Goal: Find specific page/section: Find specific page/section

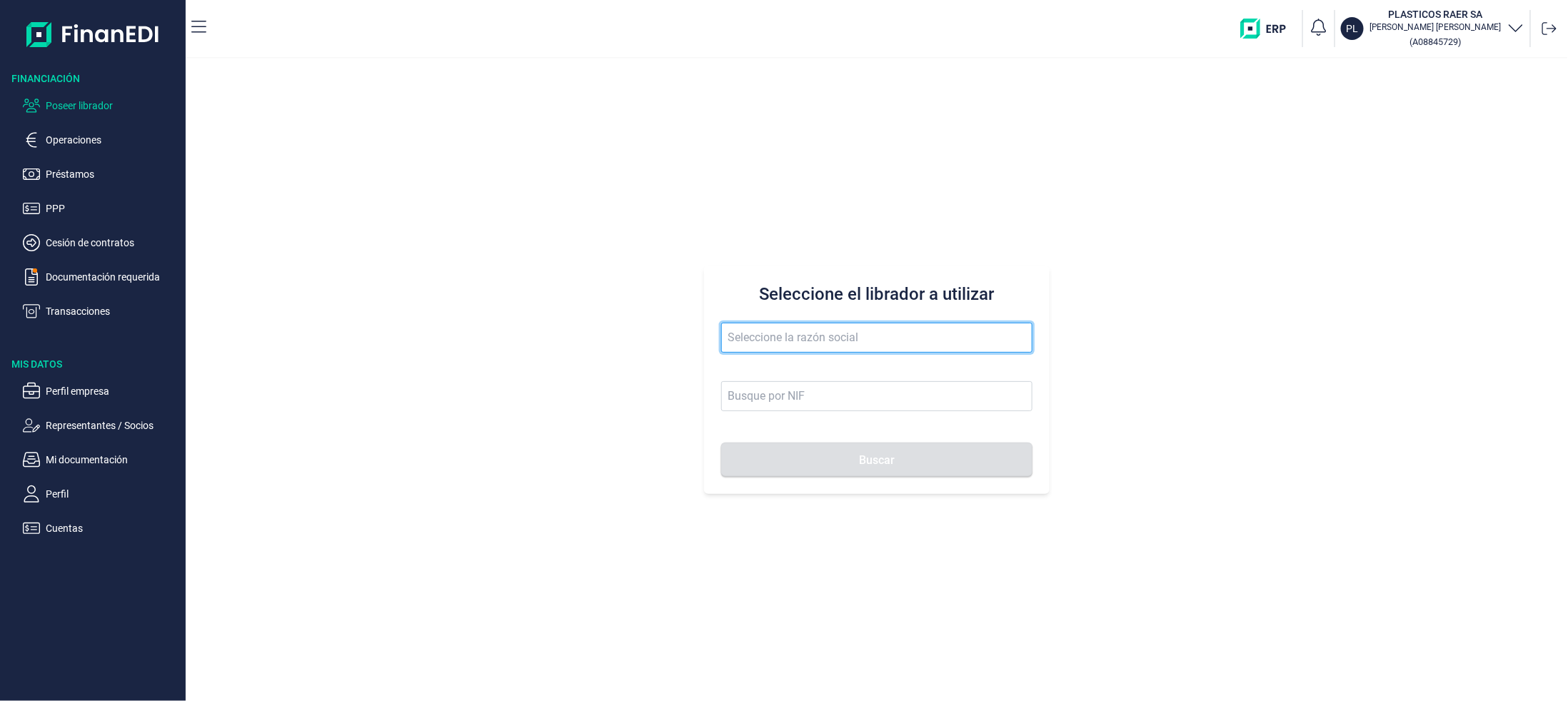
click at [914, 344] on input "text" at bounding box center [877, 338] width 311 height 30
type input "d"
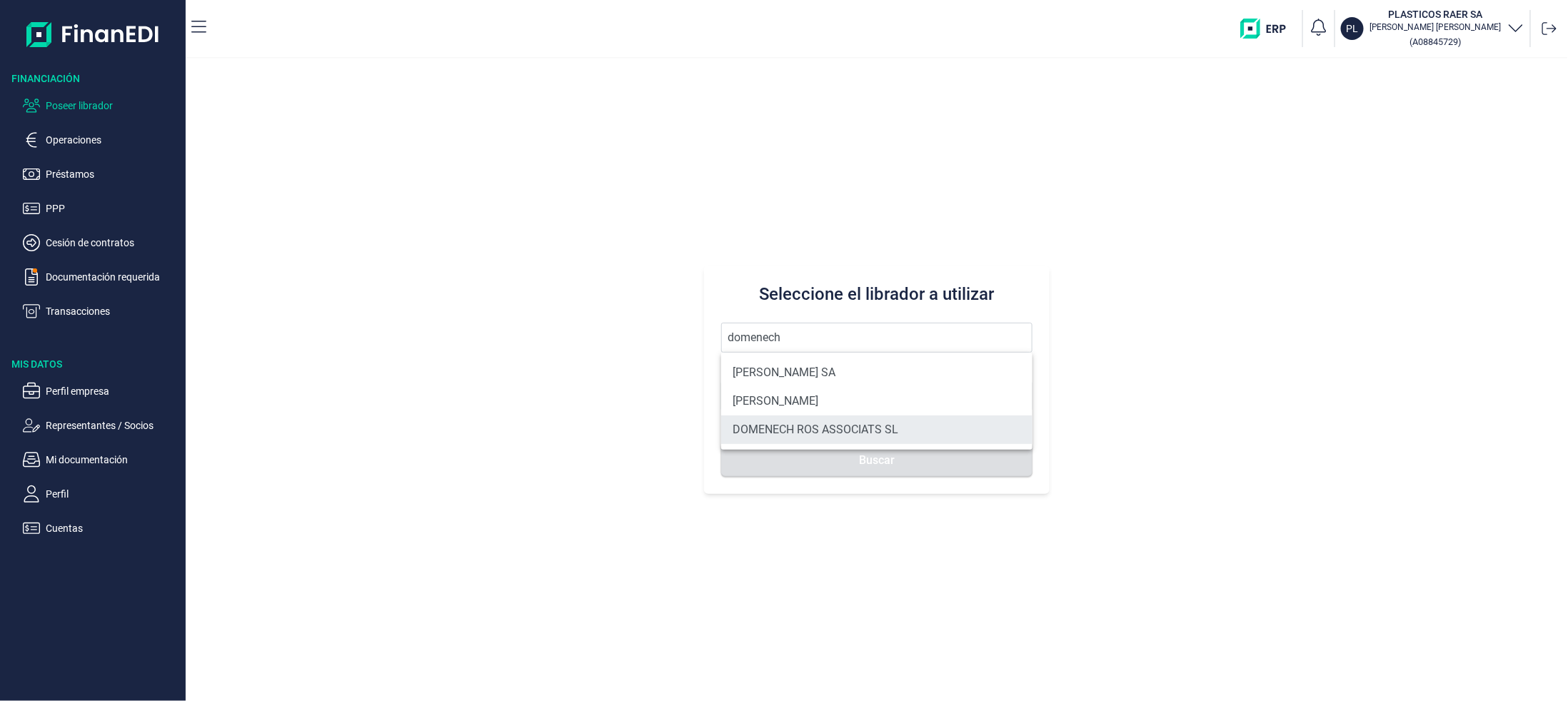
click at [887, 434] on li "DOMENECH ROS ASSOCIATS SL" at bounding box center [877, 429] width 311 height 29
type input "DOMENECH ROS ASSOCIATS SL"
type input "B63038574"
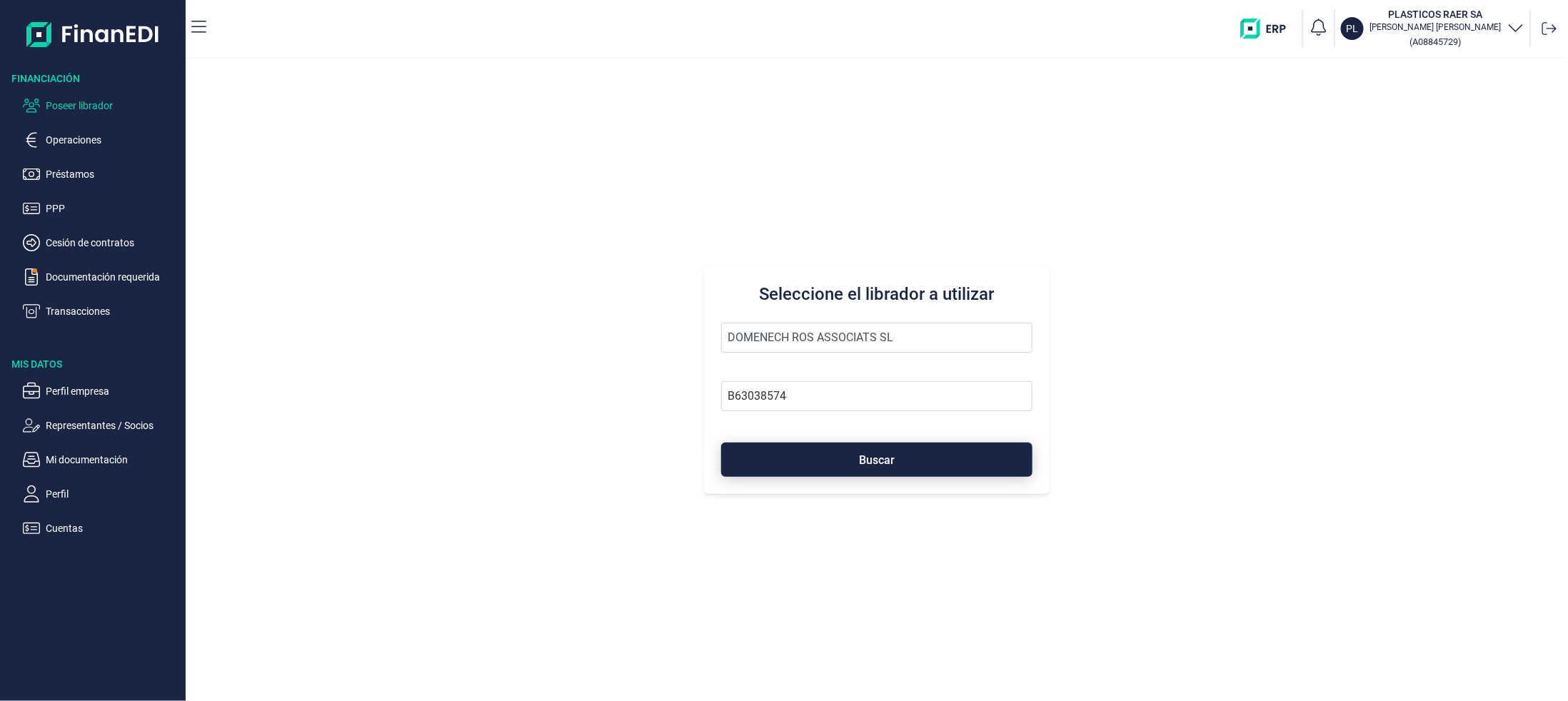
click at [870, 452] on button "Buscar" at bounding box center [877, 460] width 311 height 35
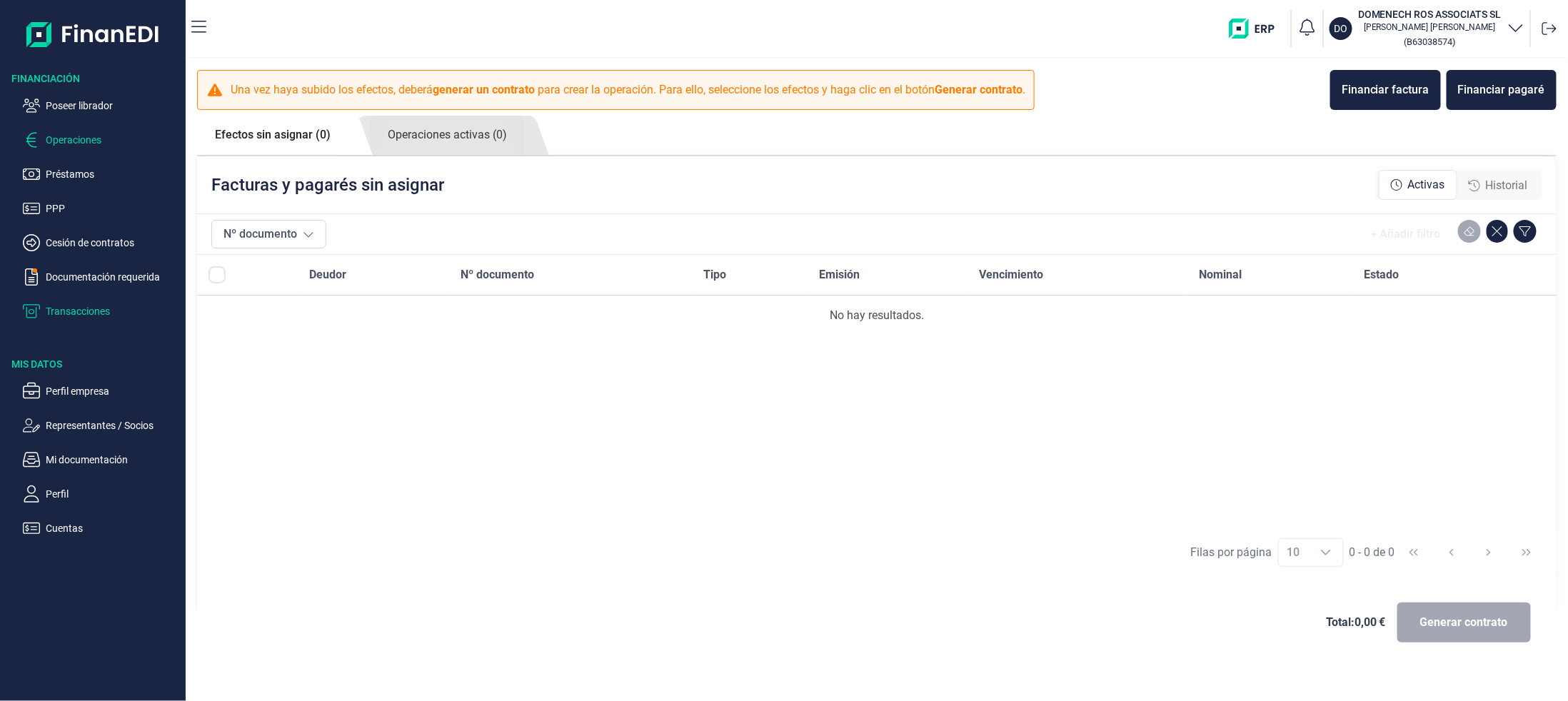
click at [76, 311] on p "Transacciones" at bounding box center [112, 311] width 134 height 17
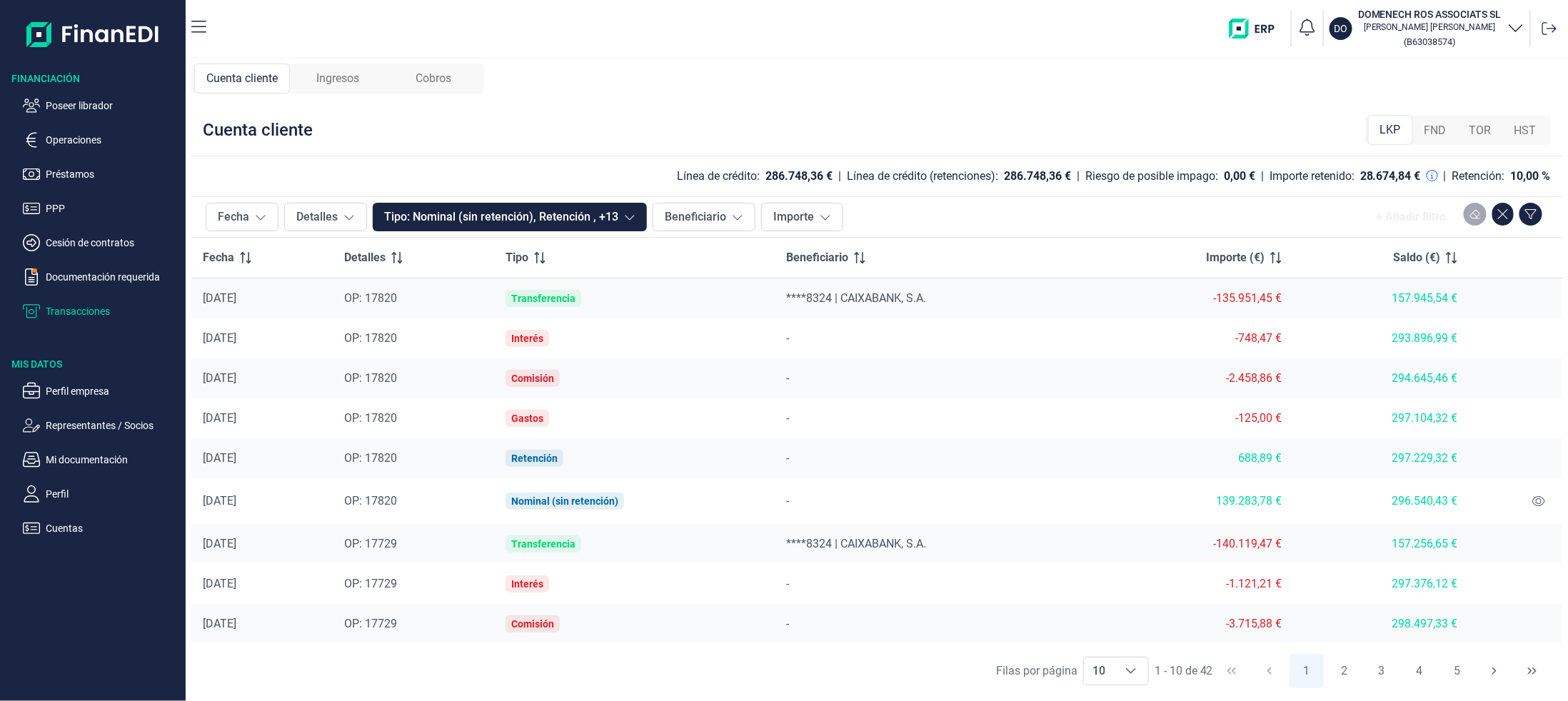
click at [431, 77] on span "Cobros" at bounding box center [433, 78] width 35 height 17
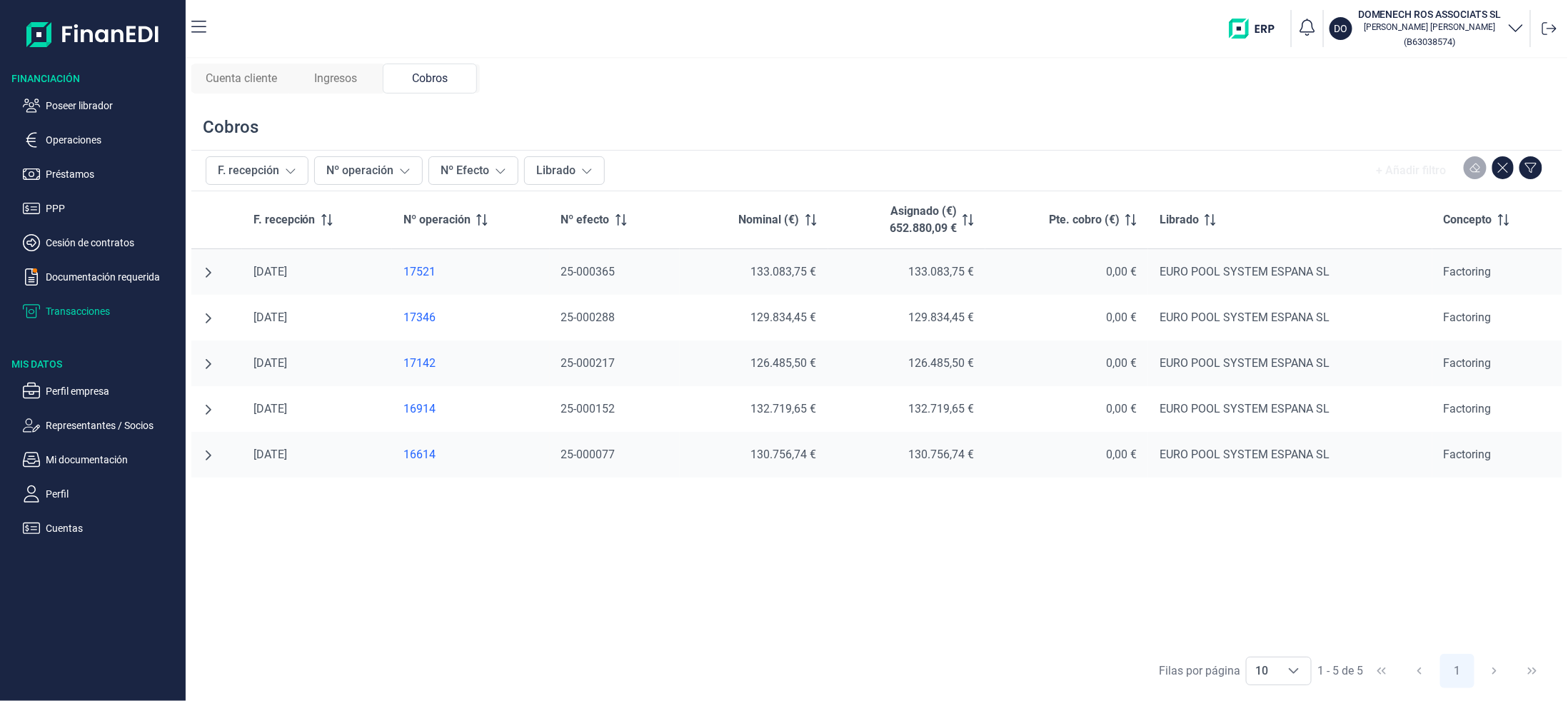
click at [349, 82] on span "Ingresos" at bounding box center [335, 78] width 43 height 17
